Goal: Information Seeking & Learning: Learn about a topic

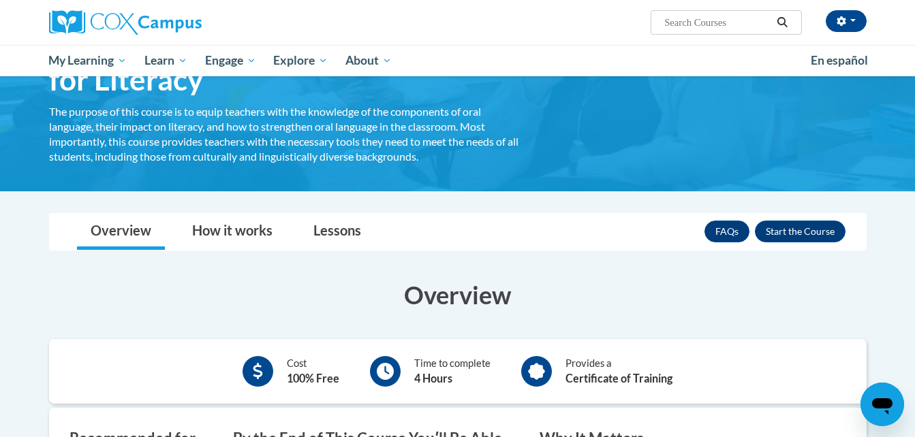
scroll to position [114, 0]
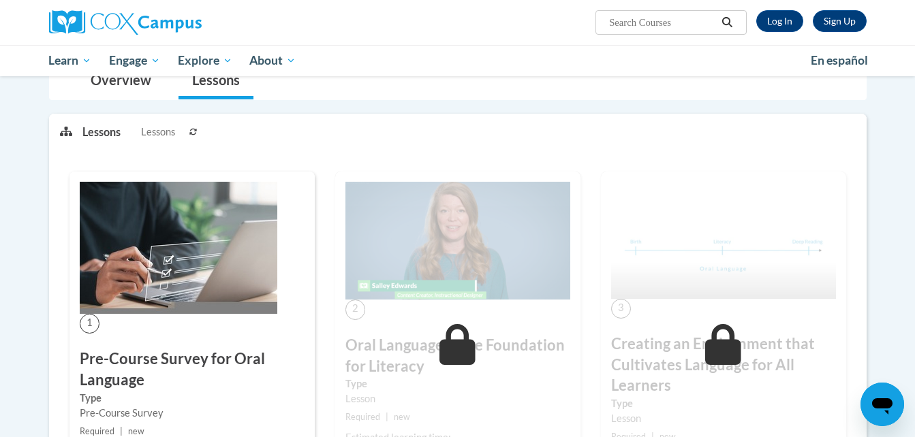
scroll to position [310, 0]
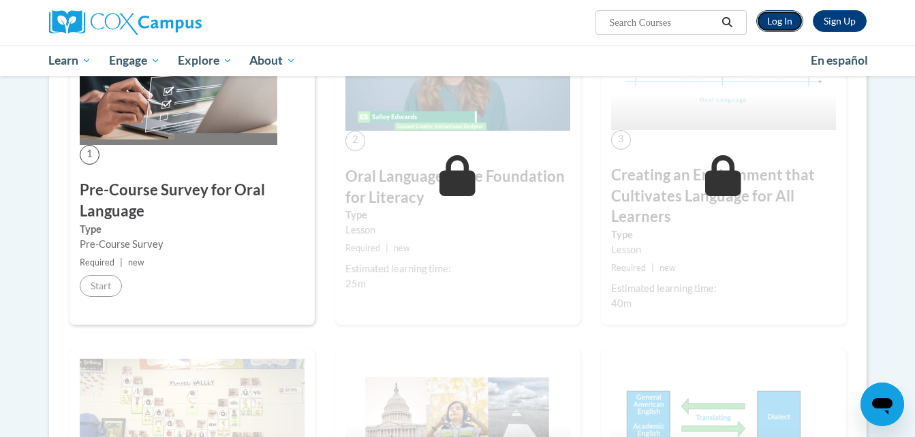
click at [777, 15] on link "Log In" at bounding box center [779, 21] width 47 height 22
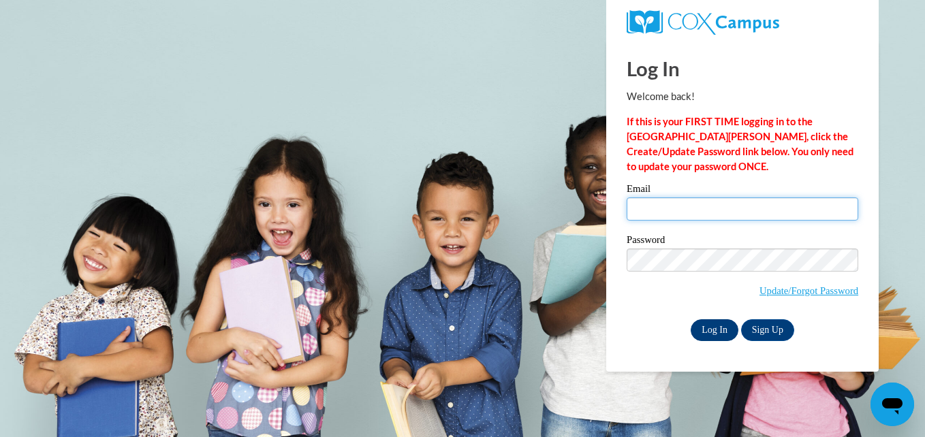
type input "teacherbascom25@gmail.com"
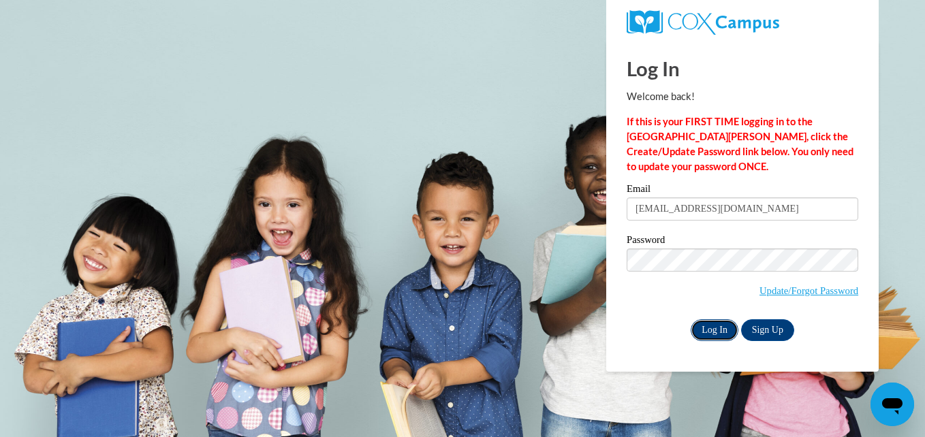
click at [710, 323] on input "Log In" at bounding box center [715, 330] width 48 height 22
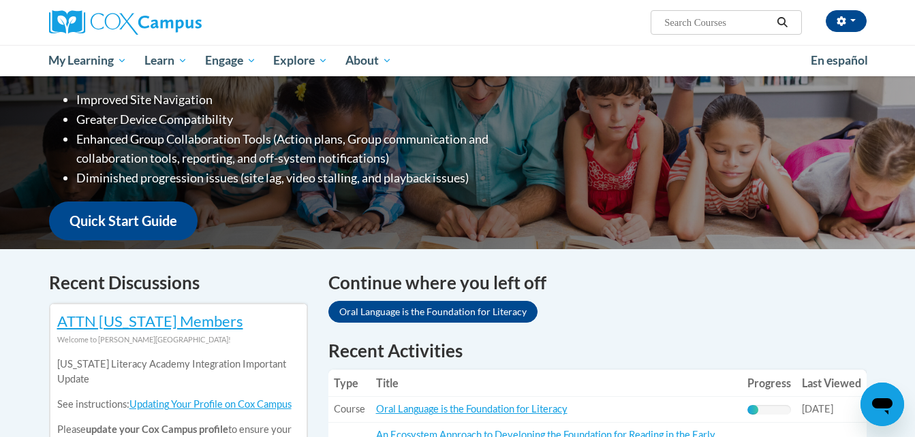
scroll to position [232, 0]
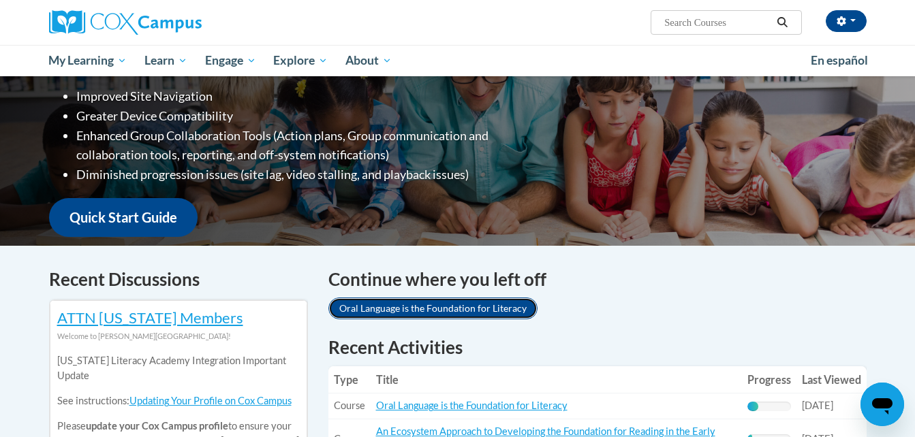
click at [460, 303] on link "Oral Language is the Foundation for Literacy" at bounding box center [432, 309] width 209 height 22
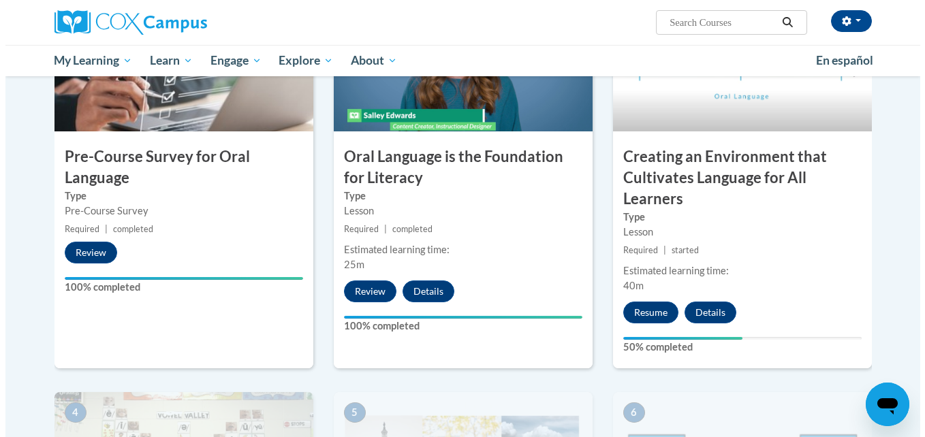
scroll to position [360, 0]
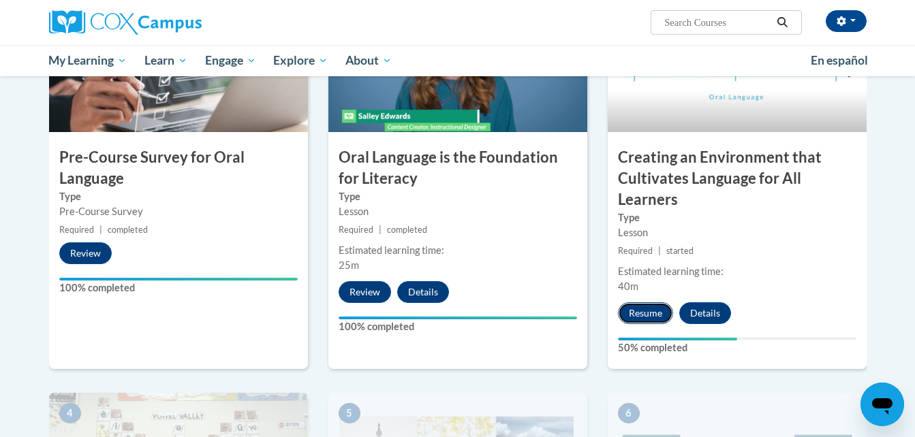
click at [639, 307] on button "Resume" at bounding box center [645, 313] width 55 height 22
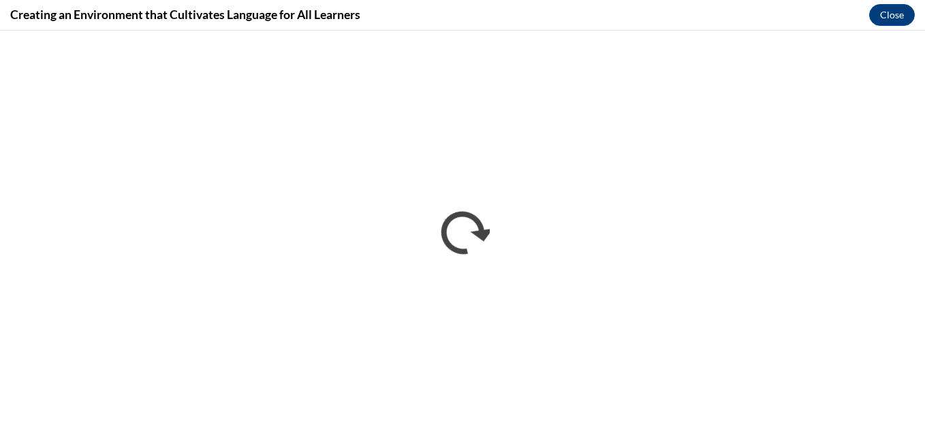
scroll to position [0, 0]
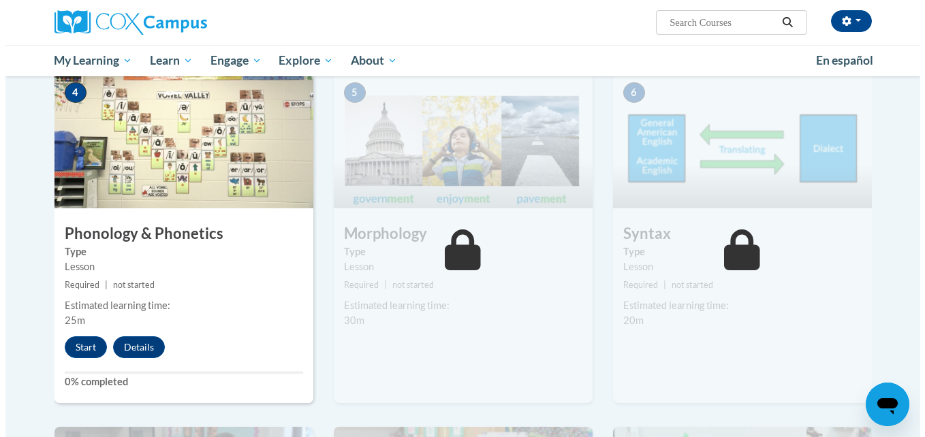
scroll to position [682, 0]
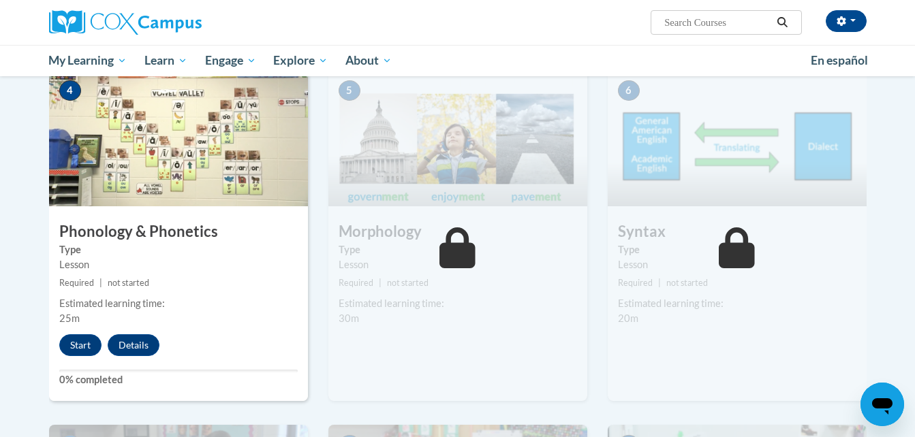
drag, startPoint x: 74, startPoint y: 340, endPoint x: 251, endPoint y: 353, distance: 178.2
click at [251, 353] on div "4 Phonology & Phonetics Type Lesson Required | not started Estimated learning t…" at bounding box center [178, 235] width 259 height 331
click at [76, 339] on button "Start" at bounding box center [80, 345] width 42 height 22
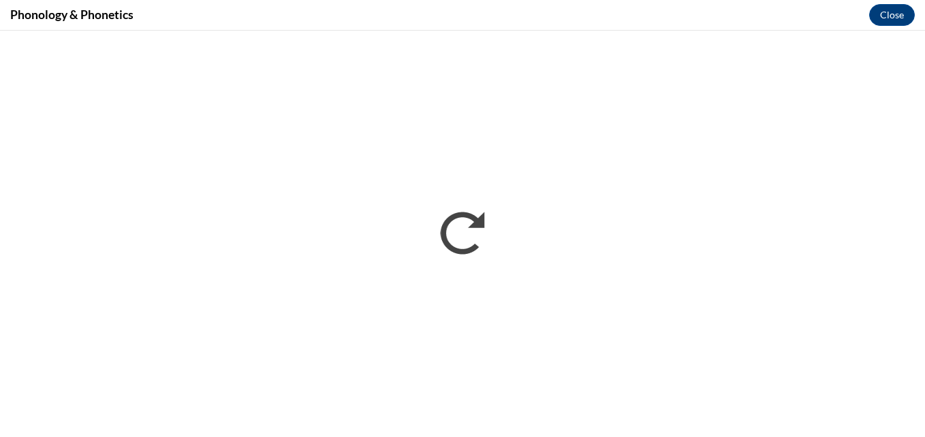
scroll to position [0, 0]
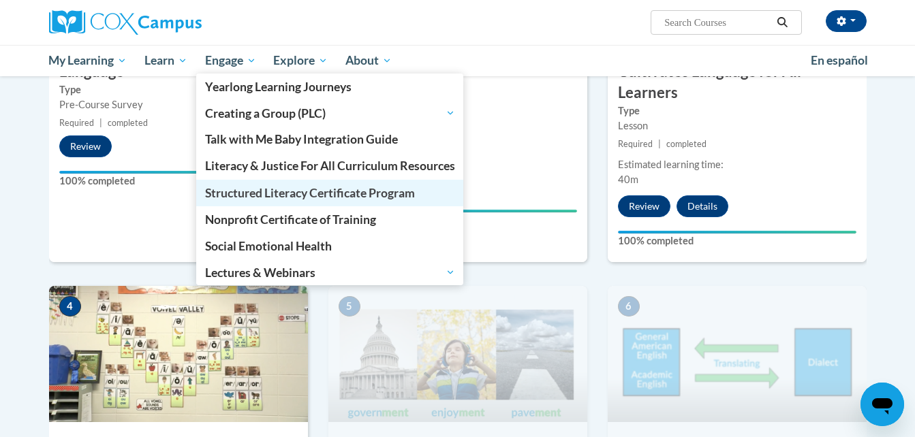
scroll to position [360, 0]
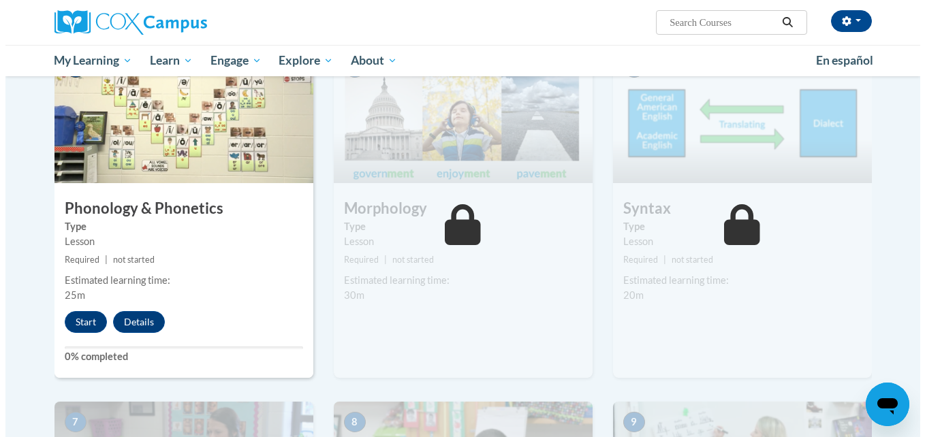
scroll to position [712, 0]
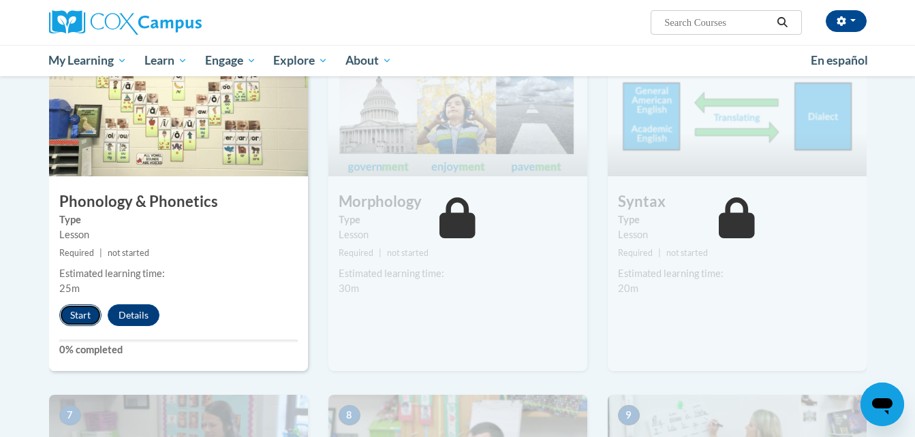
click at [76, 312] on button "Start" at bounding box center [80, 315] width 42 height 22
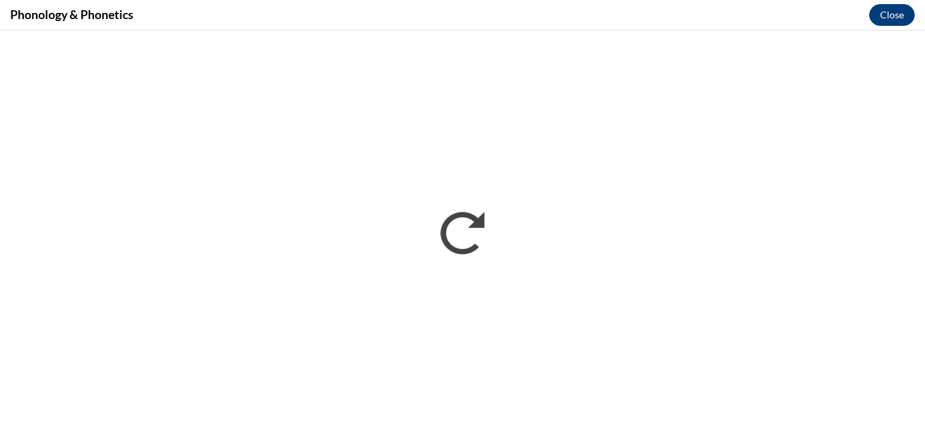
scroll to position [0, 0]
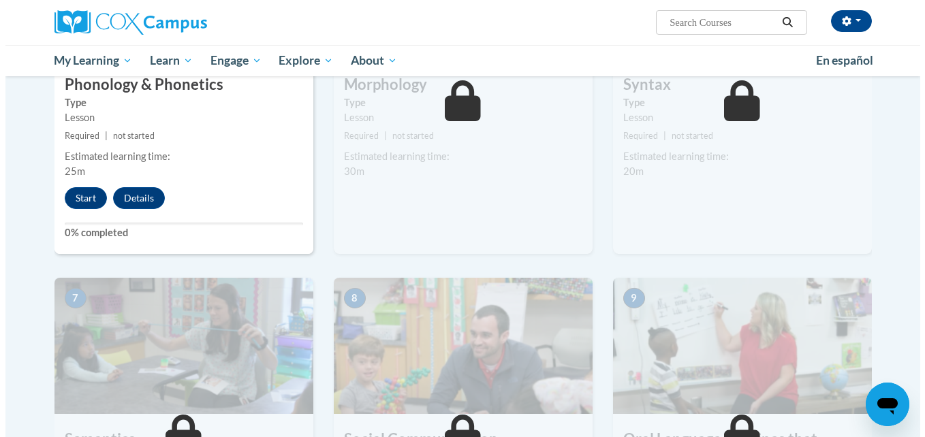
scroll to position [823, 0]
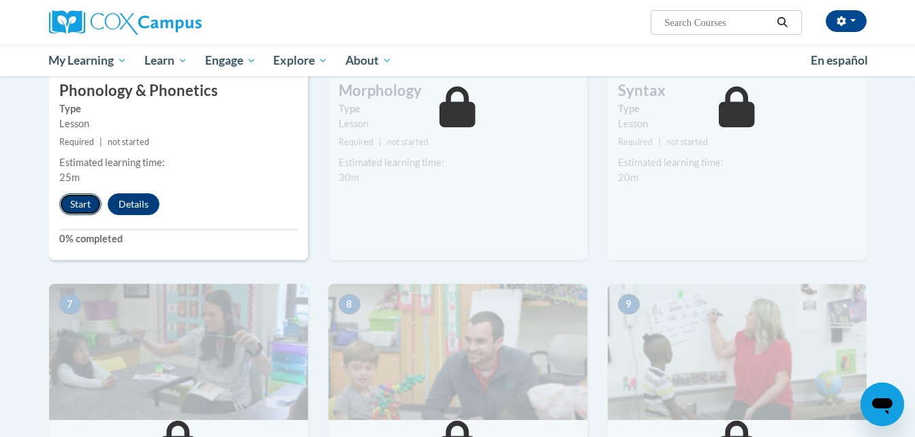
click at [79, 206] on button "Start" at bounding box center [80, 204] width 42 height 22
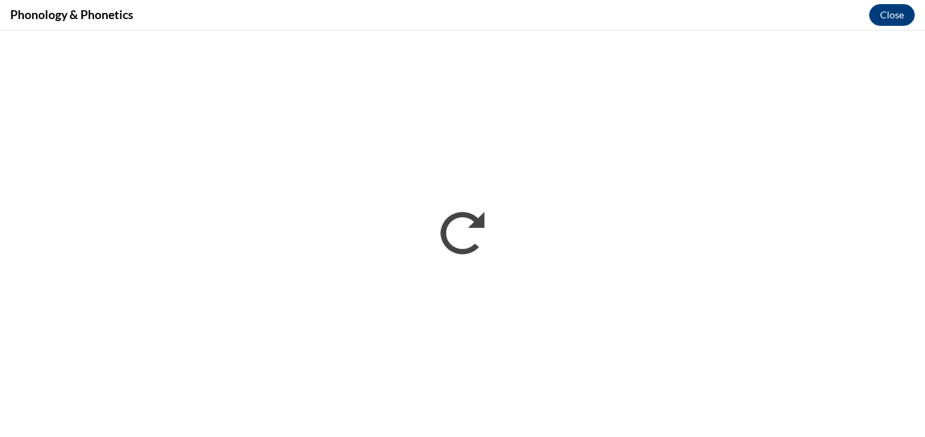
scroll to position [0, 0]
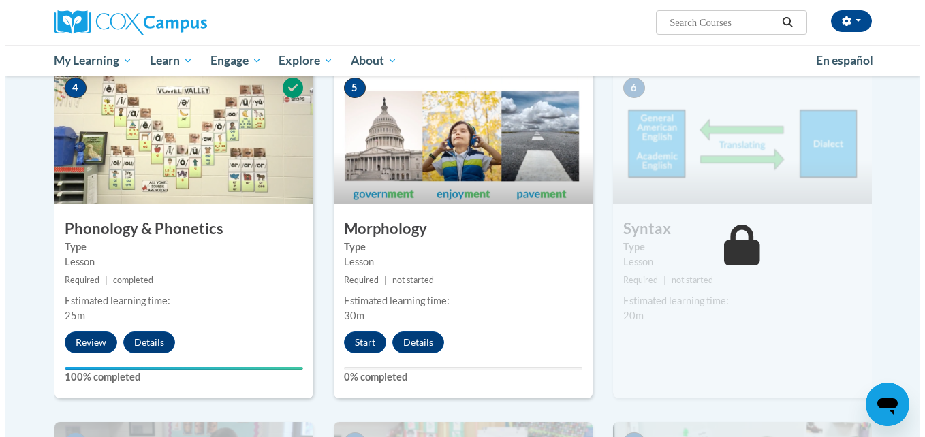
scroll to position [687, 0]
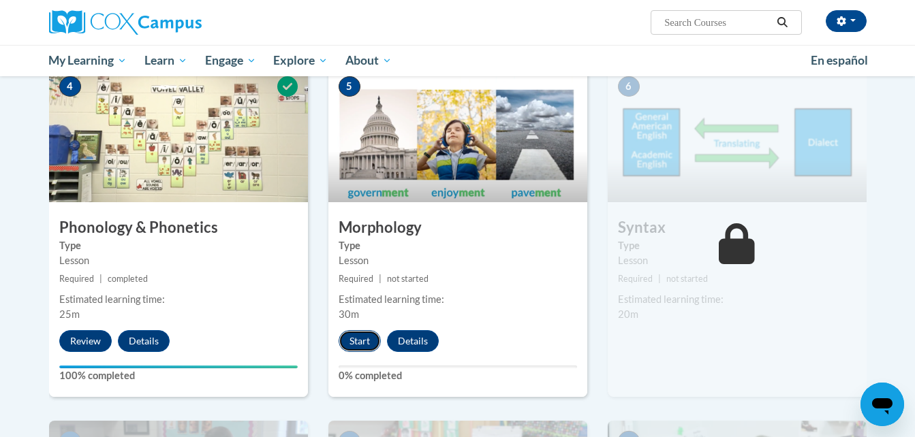
click at [354, 334] on button "Start" at bounding box center [360, 341] width 42 height 22
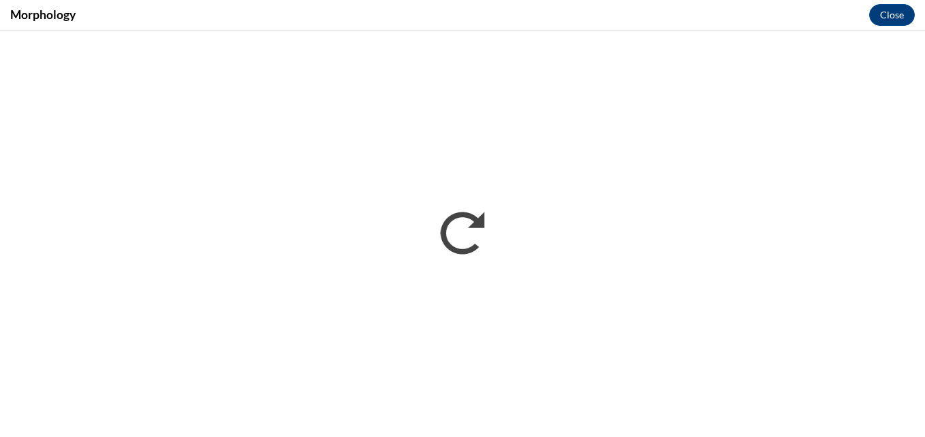
scroll to position [0, 0]
